Goal: Information Seeking & Learning: Find specific fact

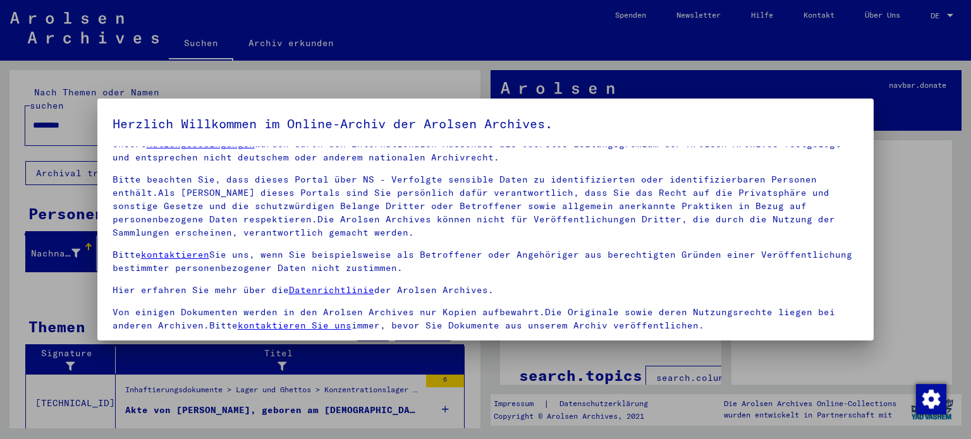
scroll to position [107, 0]
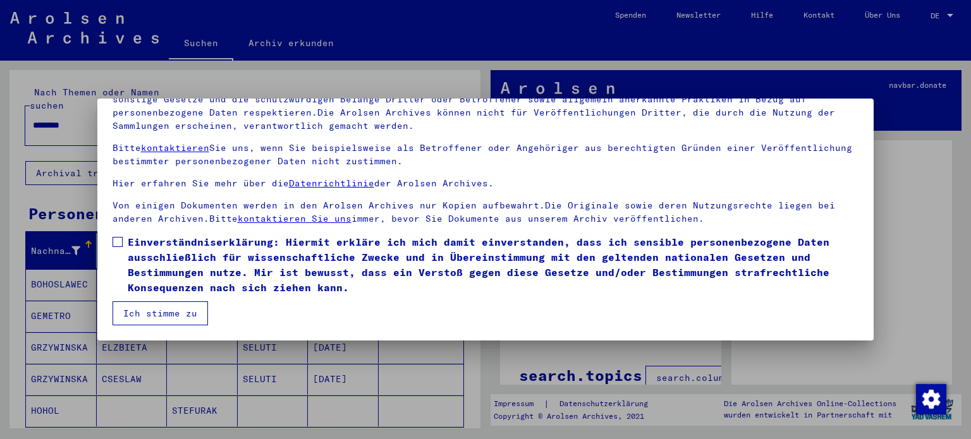
click at [173, 318] on button "Ich stimme zu" at bounding box center [159, 313] width 95 height 24
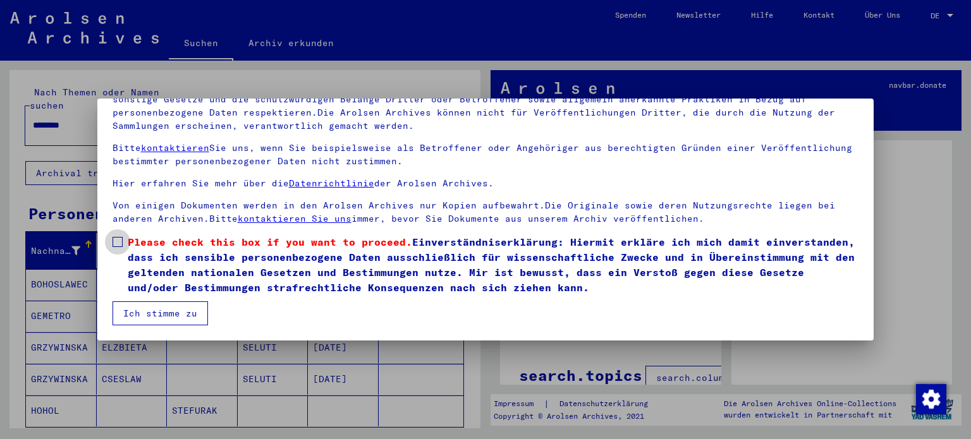
click at [116, 238] on span at bounding box center [117, 242] width 10 height 10
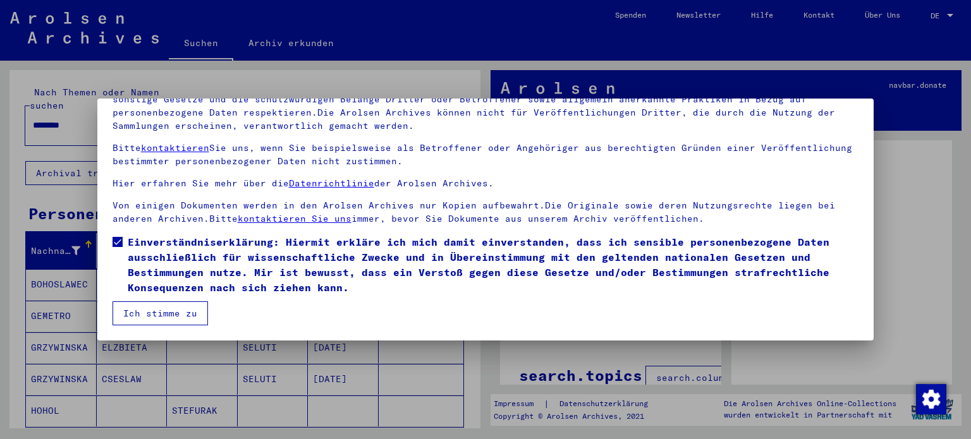
click at [154, 313] on button "Ich stimme zu" at bounding box center [159, 313] width 95 height 24
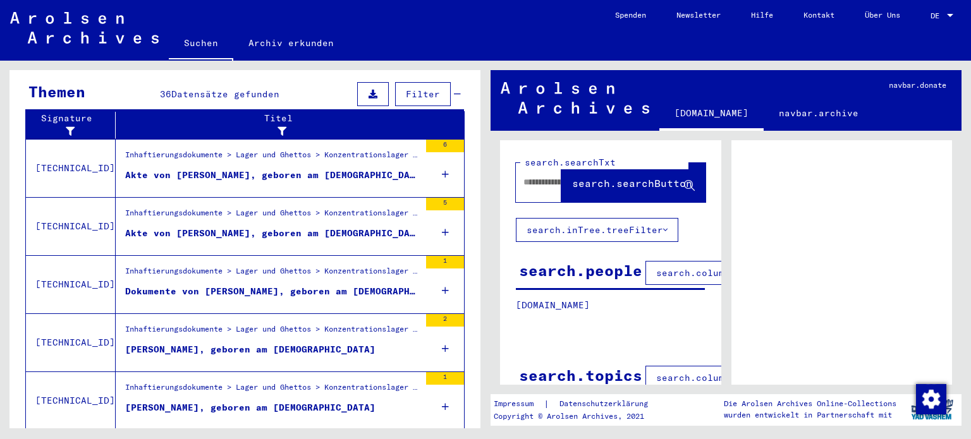
scroll to position [447, 0]
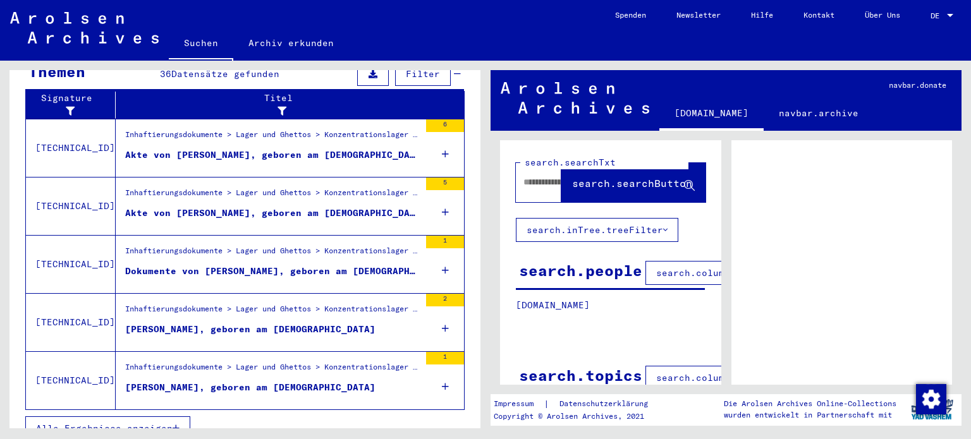
click at [114, 416] on button "Alle Ergebnisse anzeigen" at bounding box center [107, 428] width 165 height 24
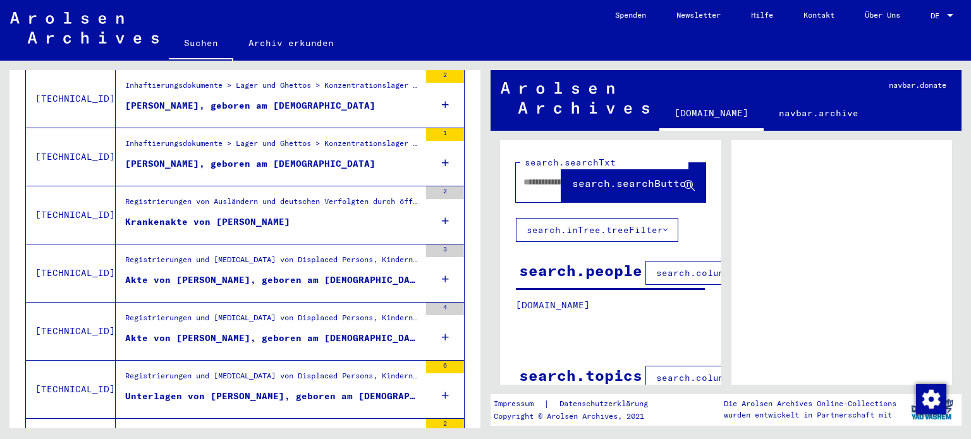
scroll to position [440, 0]
drag, startPoint x: 249, startPoint y: 255, endPoint x: 74, endPoint y: 264, distance: 175.3
click at [74, 264] on tr "[TECHNICAL_ID] Registrierungen und [MEDICAL_DATA] von Displaced Persons, Kinder…" at bounding box center [245, 272] width 438 height 58
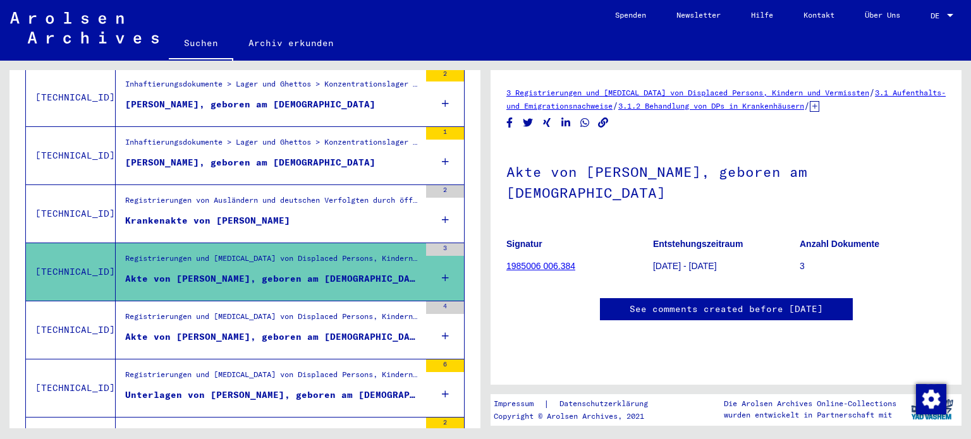
scroll to position [20, 0]
click at [204, 330] on figure "Akte von [PERSON_NAME], geboren am [DEMOGRAPHIC_DATA]" at bounding box center [272, 339] width 294 height 19
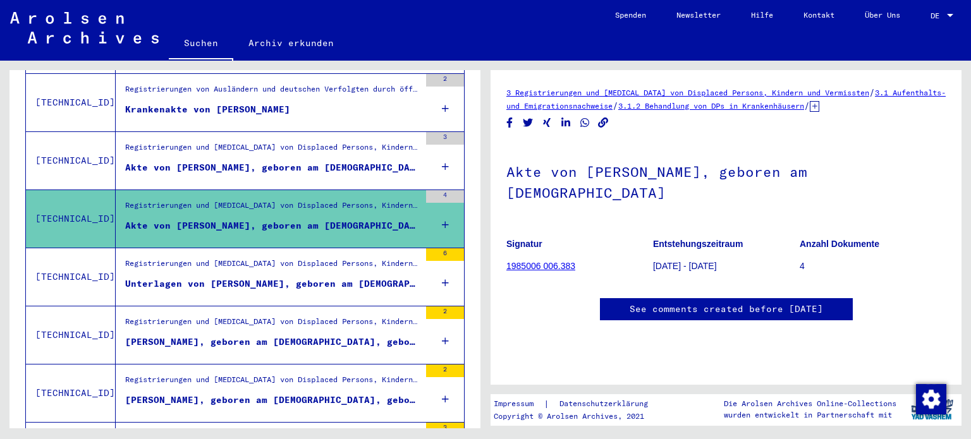
scroll to position [549, 0]
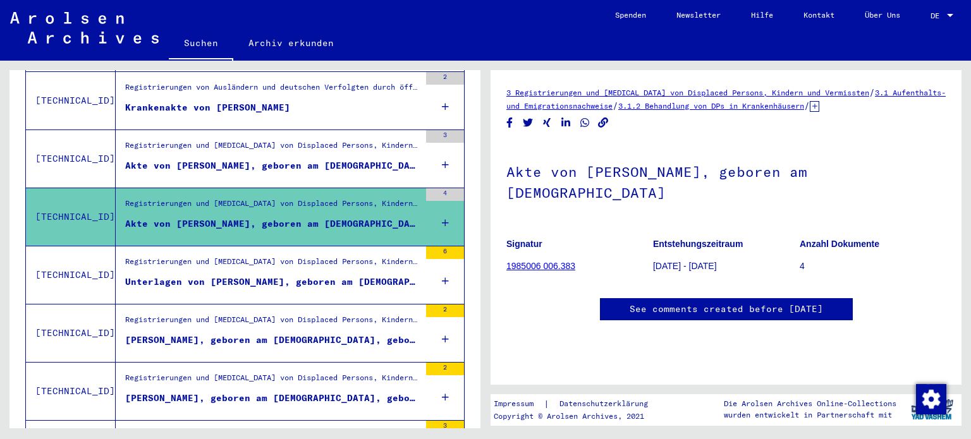
click at [332, 256] on div "Registrierungen und [MEDICAL_DATA] von Displaced Persons, Kindern und Vermisste…" at bounding box center [272, 265] width 294 height 18
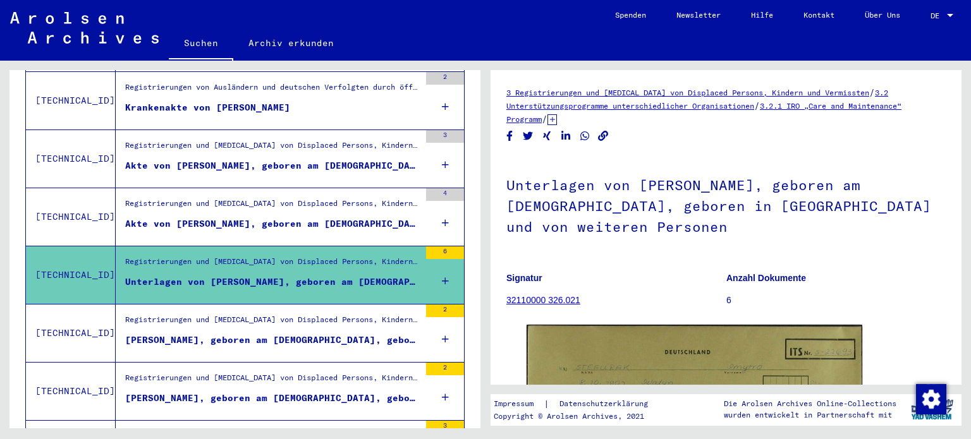
click at [321, 334] on div "[PERSON_NAME], geboren am [DEMOGRAPHIC_DATA], geboren in [GEOGRAPHIC_DATA]" at bounding box center [272, 340] width 294 height 13
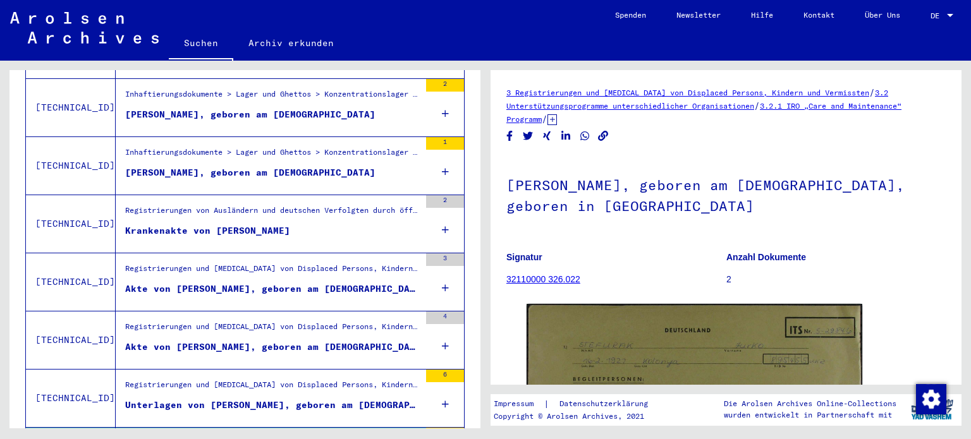
scroll to position [425, 0]
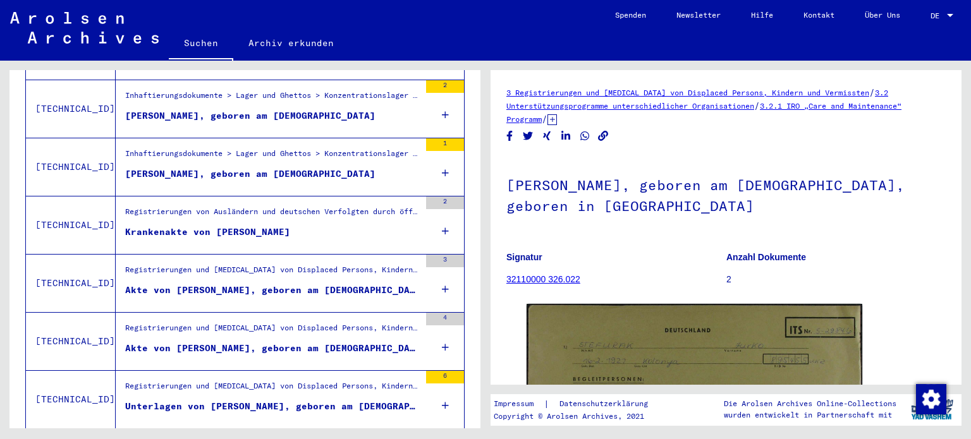
click at [321, 322] on div "Registrierungen und [MEDICAL_DATA] von Displaced Persons, Kindern und Vermisste…" at bounding box center [272, 331] width 294 height 18
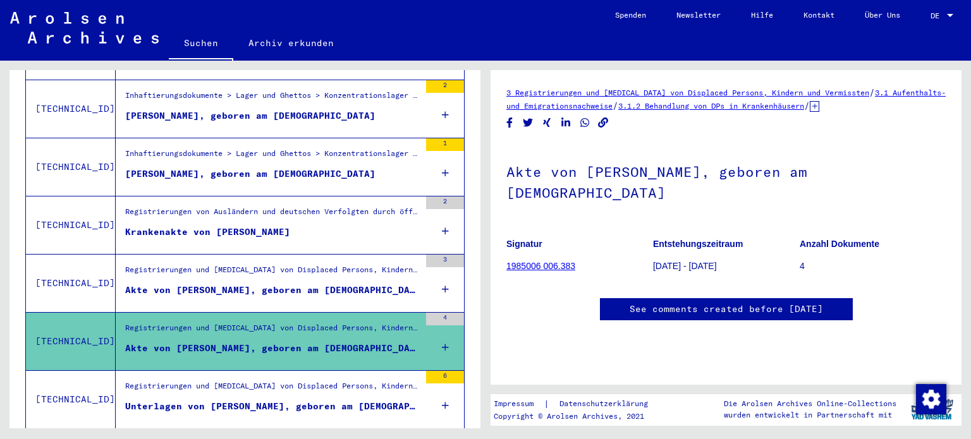
click at [327, 284] on div "Akte von [PERSON_NAME], geboren am [DEMOGRAPHIC_DATA]" at bounding box center [272, 290] width 294 height 13
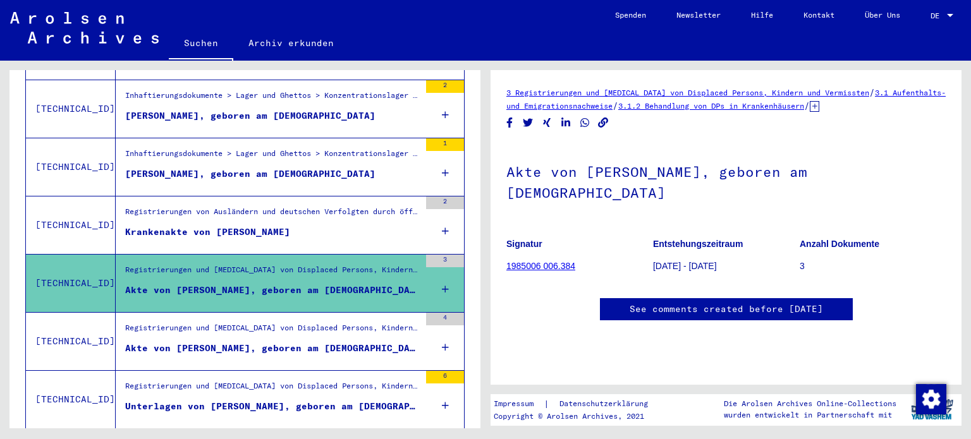
click at [876, 175] on h1 "Akte von [PERSON_NAME], geboren am [DEMOGRAPHIC_DATA]" at bounding box center [725, 181] width 439 height 76
click at [296, 342] on div "Akte von [PERSON_NAME], geboren am [DEMOGRAPHIC_DATA]" at bounding box center [272, 348] width 294 height 13
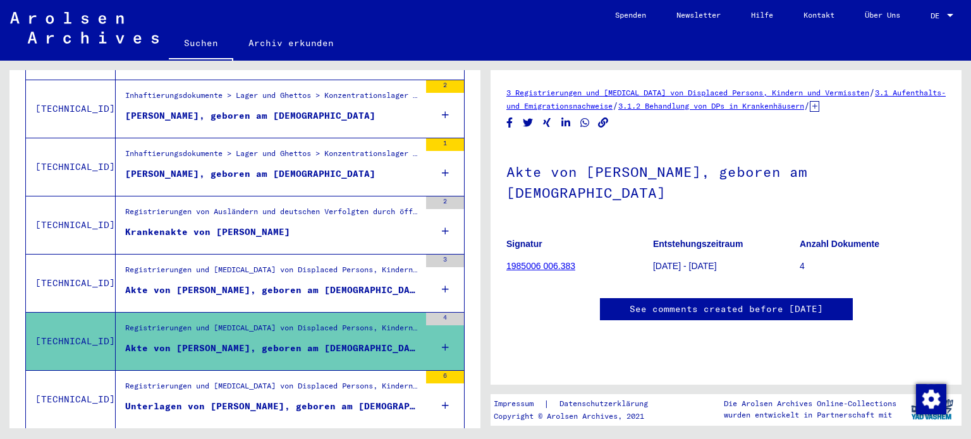
click at [305, 284] on figure "Akte von [PERSON_NAME], geboren am [DEMOGRAPHIC_DATA]" at bounding box center [272, 293] width 294 height 19
